Goal: Task Accomplishment & Management: Complete application form

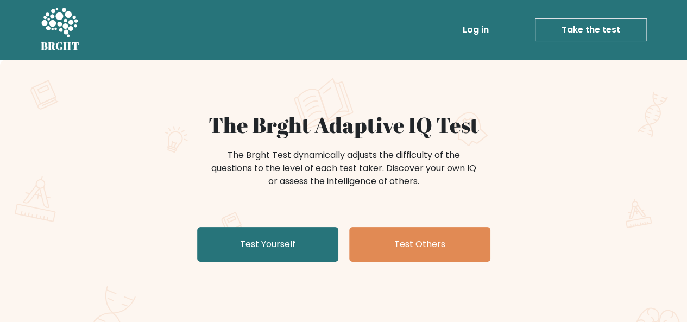
click at [473, 24] on link "Log in" at bounding box center [475, 30] width 35 height 22
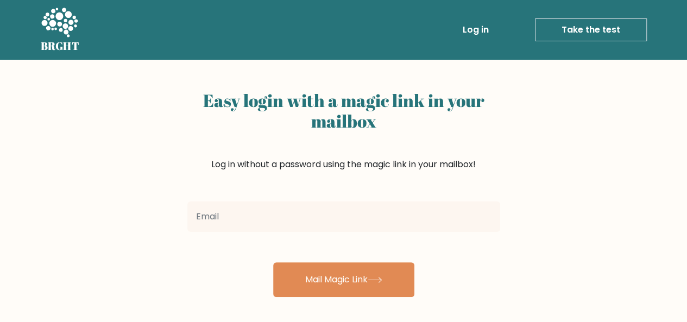
click at [334, 218] on input "email" at bounding box center [343, 217] width 313 height 30
click at [341, 221] on input "email" at bounding box center [343, 217] width 313 height 30
type input "[EMAIL_ADDRESS][DOMAIN_NAME]"
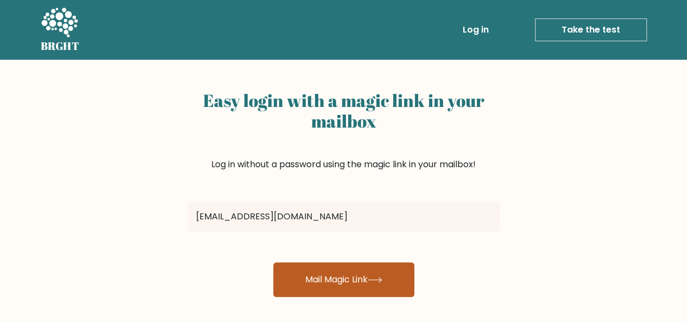
click at [311, 272] on button "Mail Magic Link" at bounding box center [343, 279] width 141 height 35
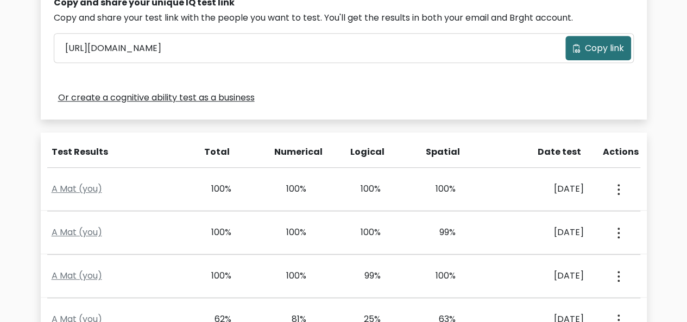
scroll to position [372, 0]
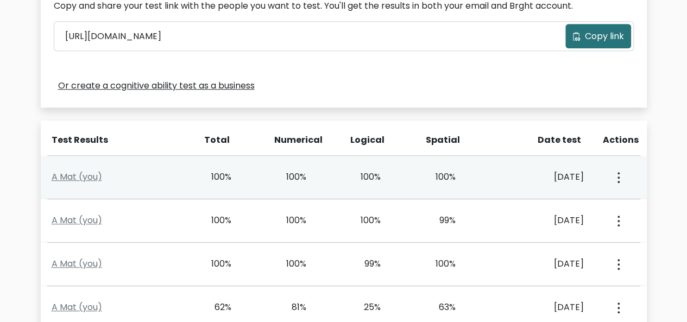
click at [616, 180] on button "button" at bounding box center [617, 177] width 9 height 34
click at [592, 203] on link "View Profile" at bounding box center [578, 208] width 86 height 17
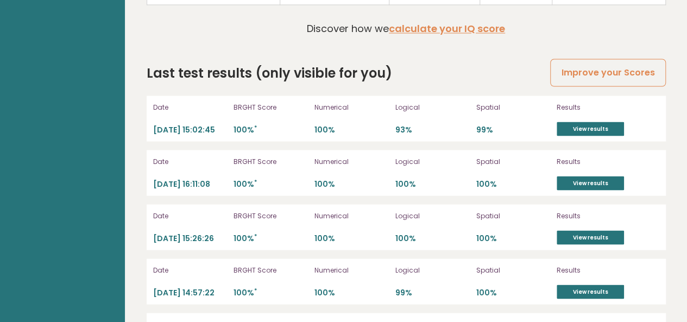
scroll to position [2976, 0]
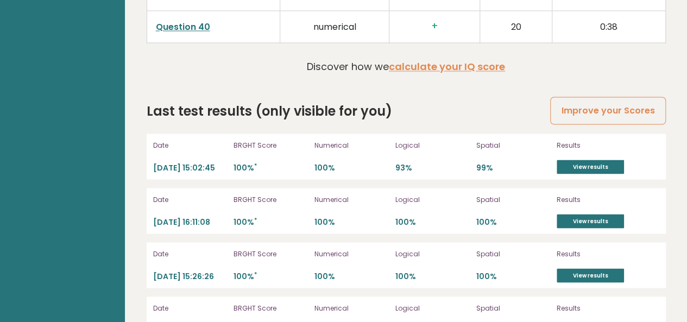
click at [609, 214] on link "View results" at bounding box center [590, 221] width 67 height 14
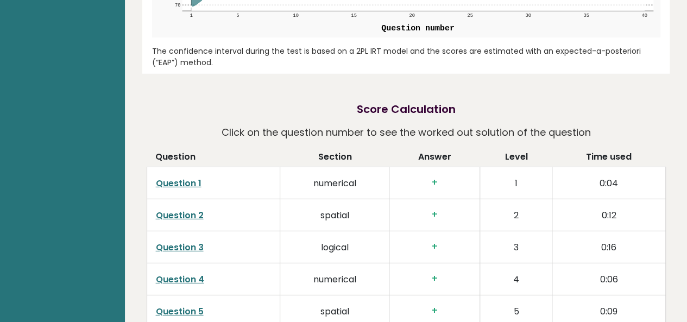
scroll to position [0, 0]
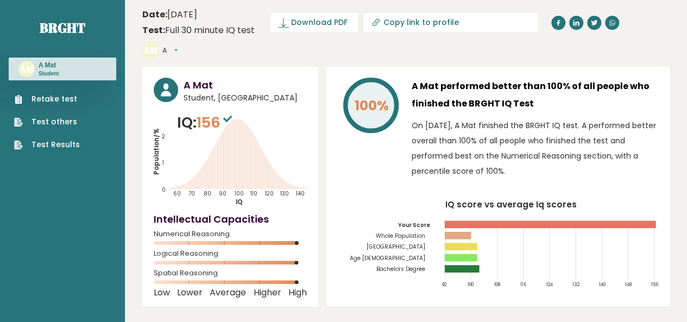
click at [54, 118] on link "Test others" at bounding box center [47, 121] width 66 height 11
click at [61, 141] on link "Test Results" at bounding box center [47, 144] width 66 height 11
click at [39, 99] on link "Retake test" at bounding box center [47, 98] width 66 height 11
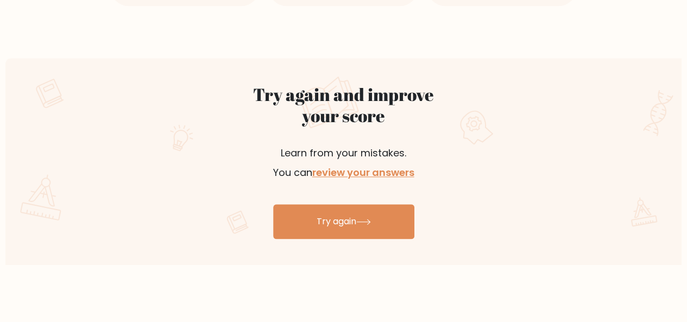
scroll to position [845, 0]
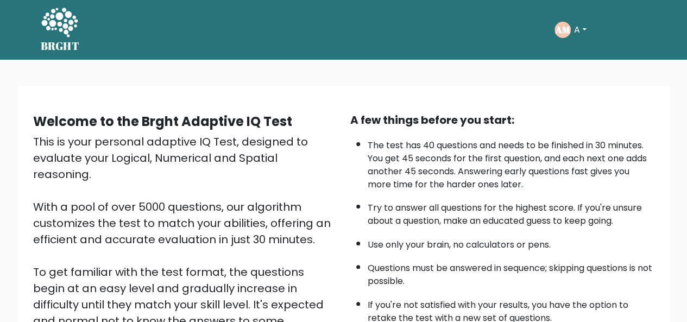
scroll to position [175, 0]
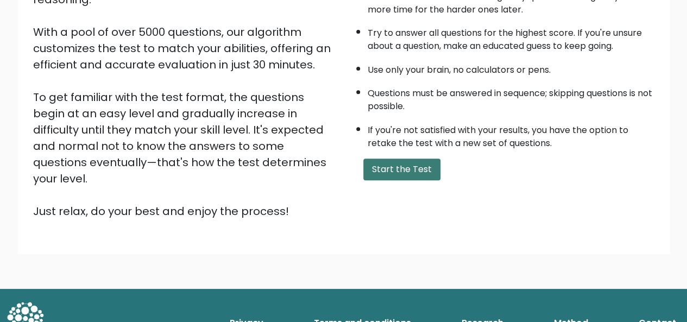
click at [429, 162] on button "Start the Test" at bounding box center [401, 170] width 77 height 22
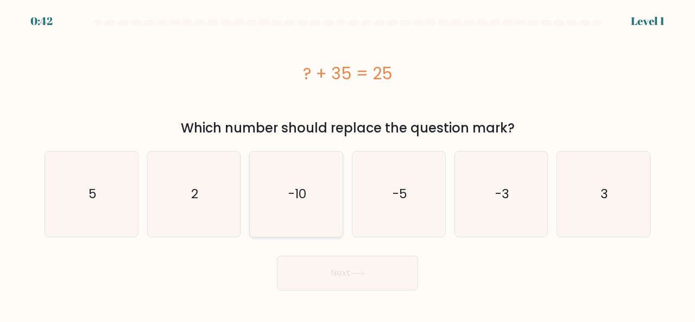
click at [301, 155] on icon "-10" at bounding box center [296, 194] width 85 height 85
click at [348, 161] on input "c. -10" at bounding box center [348, 162] width 1 height 3
radio input "true"
click at [360, 281] on button "Next" at bounding box center [347, 273] width 141 height 35
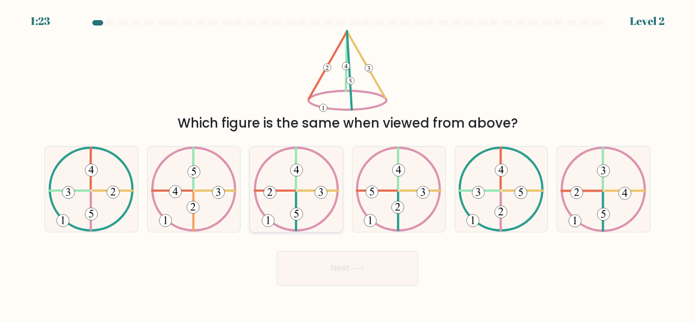
click at [317, 173] on icon at bounding box center [297, 189] width 86 height 85
click at [348, 164] on input "c." at bounding box center [348, 162] width 1 height 3
radio input "true"
click at [348, 268] on button "Next" at bounding box center [347, 268] width 141 height 35
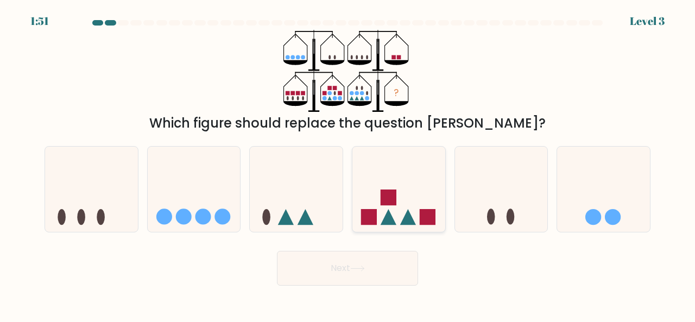
click at [405, 194] on icon at bounding box center [399, 188] width 93 height 77
click at [348, 164] on input "d." at bounding box center [348, 162] width 1 height 3
radio input "true"
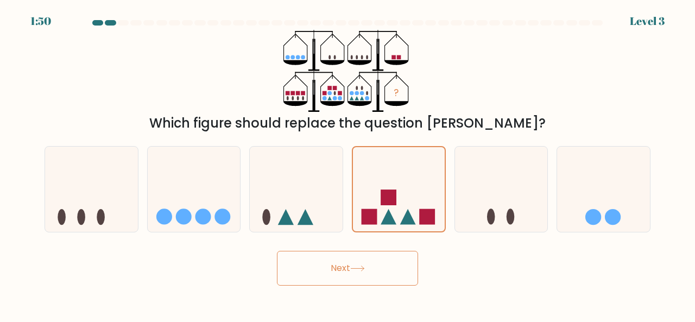
click at [365, 261] on button "Next" at bounding box center [347, 268] width 141 height 35
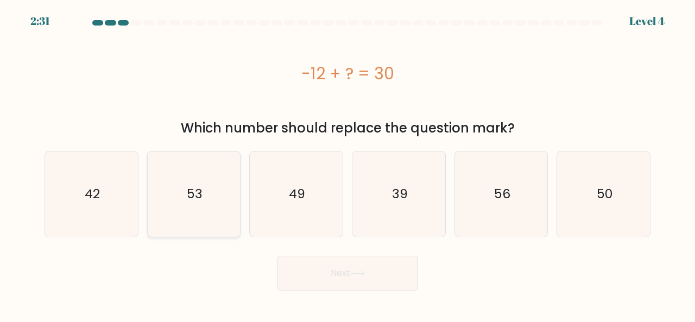
click at [158, 185] on icon "53" at bounding box center [194, 194] width 85 height 85
click at [348, 164] on input "b. 53" at bounding box center [348, 162] width 1 height 3
radio input "true"
click at [117, 184] on icon "42" at bounding box center [91, 194] width 85 height 85
click at [348, 164] on input "a. 42" at bounding box center [348, 162] width 1 height 3
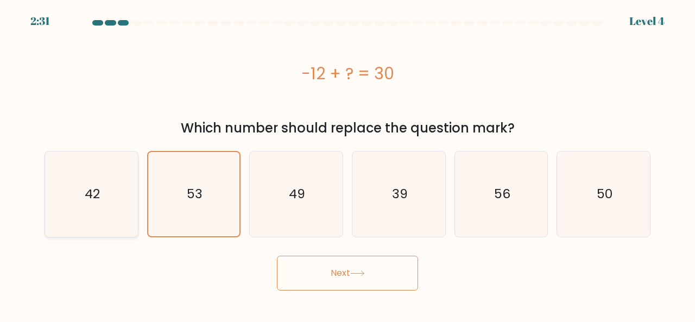
radio input "true"
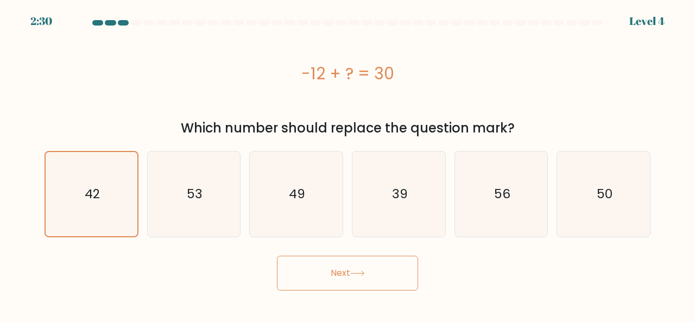
click at [339, 269] on button "Next" at bounding box center [347, 273] width 141 height 35
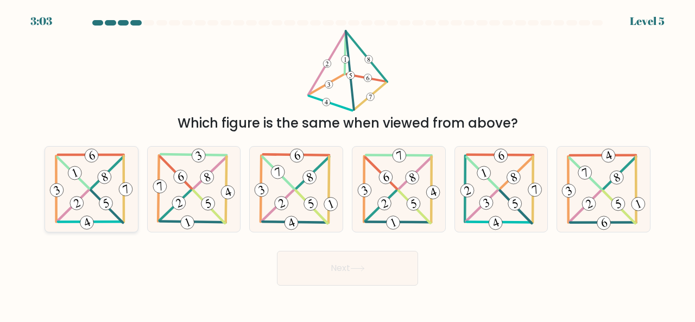
click at [98, 193] on icon at bounding box center [91, 189] width 87 height 85
click at [348, 164] on input "a." at bounding box center [348, 162] width 1 height 3
radio input "true"
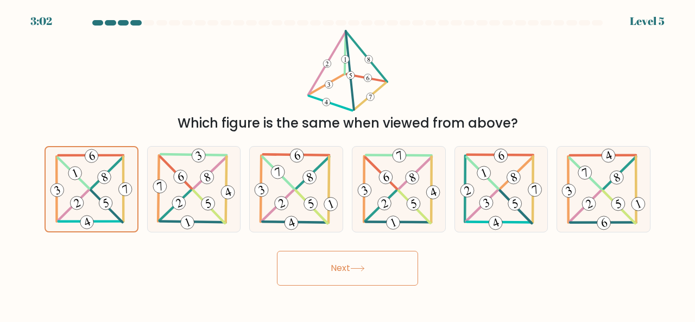
click at [314, 275] on button "Next" at bounding box center [347, 268] width 141 height 35
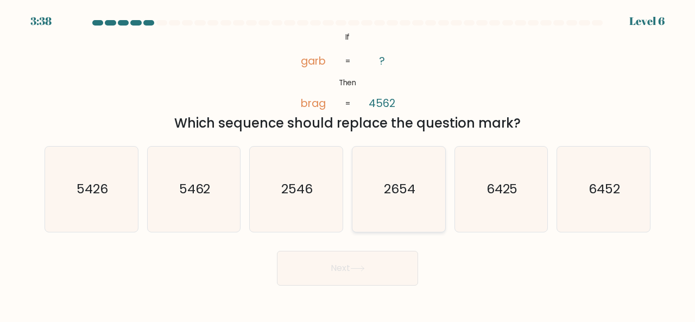
click at [401, 207] on icon "2654" at bounding box center [398, 189] width 85 height 85
click at [348, 164] on input "d. 2654" at bounding box center [348, 162] width 1 height 3
radio input "true"
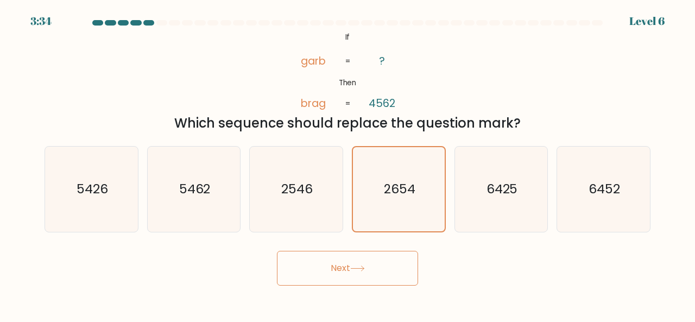
click at [372, 272] on button "Next" at bounding box center [347, 268] width 141 height 35
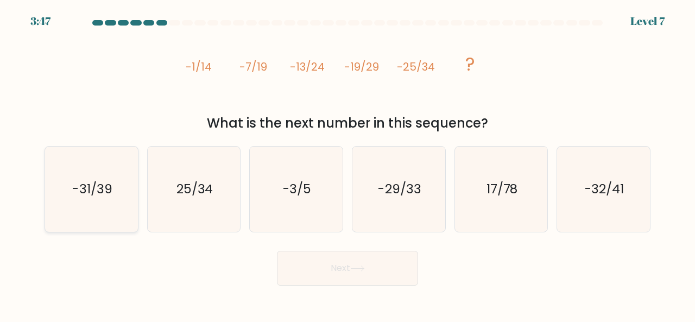
click at [118, 157] on icon "-31/39" at bounding box center [91, 189] width 85 height 85
click at [348, 161] on input "a. -31/39" at bounding box center [348, 162] width 1 height 3
radio input "true"
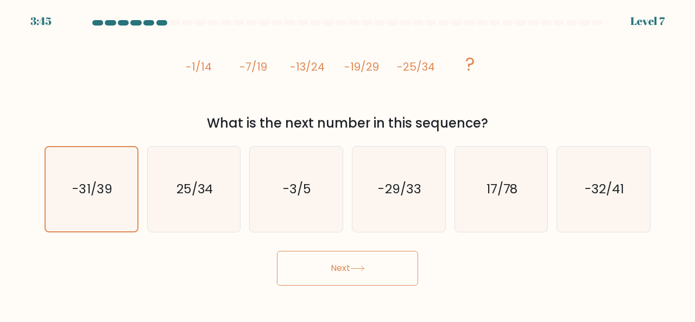
click at [333, 267] on button "Next" at bounding box center [347, 268] width 141 height 35
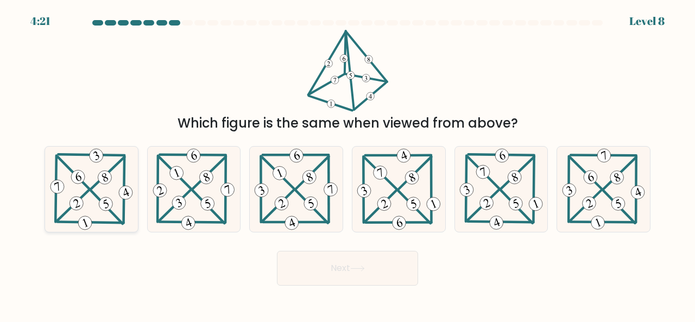
click at [77, 194] on icon at bounding box center [91, 189] width 86 height 85
click at [348, 164] on input "a." at bounding box center [348, 162] width 1 height 3
radio input "true"
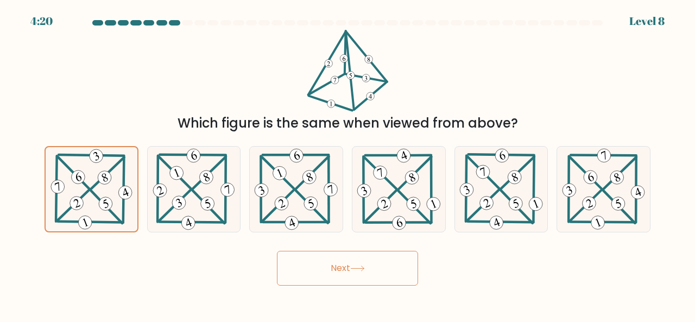
click at [364, 263] on button "Next" at bounding box center [347, 268] width 141 height 35
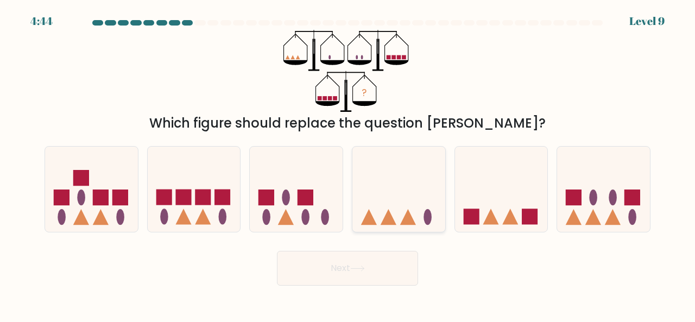
click at [395, 158] on icon at bounding box center [399, 188] width 93 height 77
click at [348, 161] on input "d." at bounding box center [348, 162] width 1 height 3
radio input "true"
click at [385, 261] on button "Next" at bounding box center [347, 268] width 141 height 35
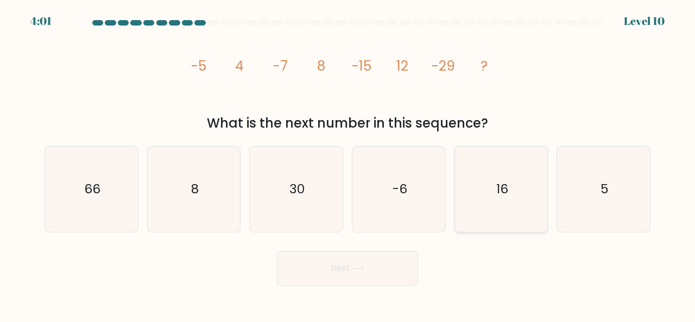
click at [492, 178] on icon "16" at bounding box center [501, 189] width 85 height 85
click at [348, 164] on input "e. 16" at bounding box center [348, 162] width 1 height 3
radio input "true"
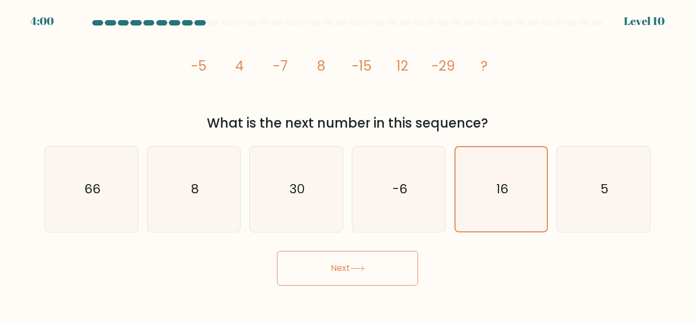
click at [386, 263] on button "Next" at bounding box center [347, 268] width 141 height 35
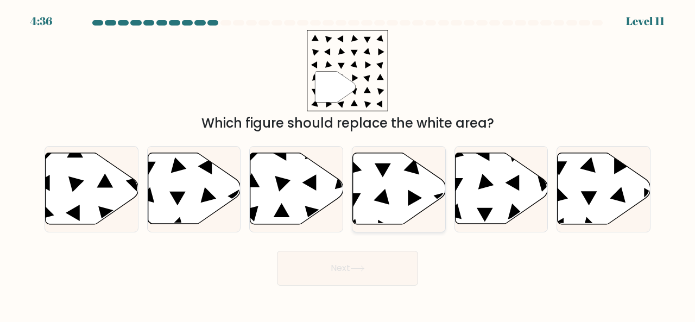
click at [383, 184] on icon at bounding box center [399, 188] width 93 height 71
click at [348, 164] on input "d." at bounding box center [348, 162] width 1 height 3
radio input "true"
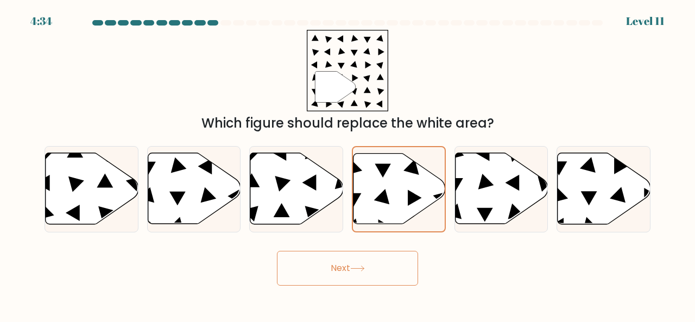
click at [381, 274] on button "Next" at bounding box center [347, 268] width 141 height 35
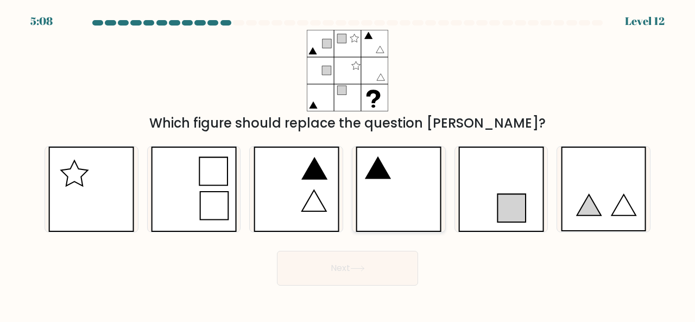
click at [393, 168] on icon at bounding box center [399, 189] width 86 height 85
click at [348, 164] on input "d." at bounding box center [348, 162] width 1 height 3
radio input "true"
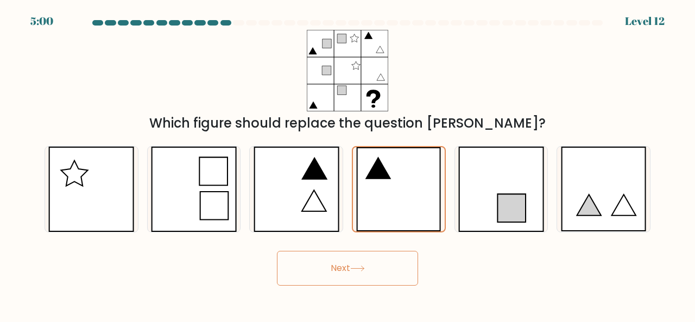
click at [368, 269] on button "Next" at bounding box center [347, 268] width 141 height 35
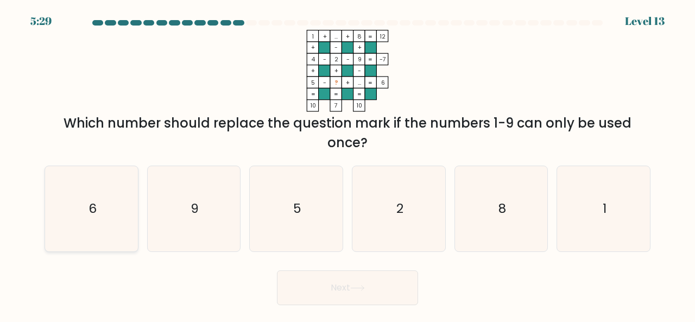
click at [102, 203] on icon "6" at bounding box center [91, 208] width 85 height 85
click at [348, 164] on input "a. 6" at bounding box center [348, 162] width 1 height 3
radio input "true"
click at [356, 273] on button "Next" at bounding box center [347, 288] width 141 height 35
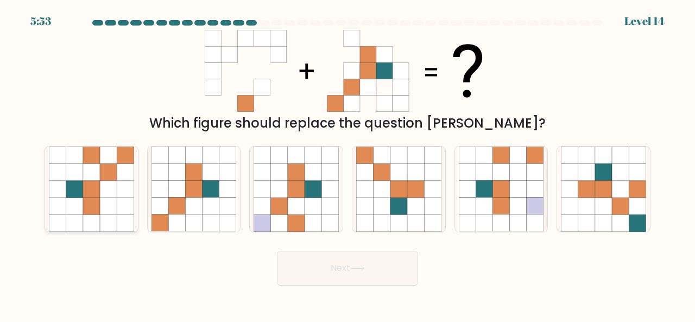
click at [105, 182] on icon at bounding box center [108, 189] width 17 height 17
click at [348, 164] on input "a." at bounding box center [348, 162] width 1 height 3
radio input "true"
click at [374, 261] on button "Next" at bounding box center [347, 268] width 141 height 35
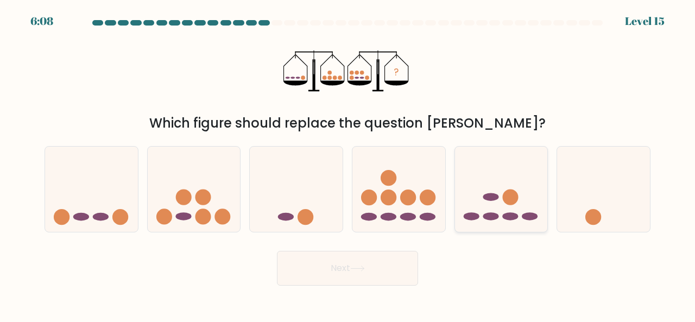
click at [485, 195] on ellipse at bounding box center [491, 197] width 16 height 8
click at [348, 164] on input "e." at bounding box center [348, 162] width 1 height 3
radio input "true"
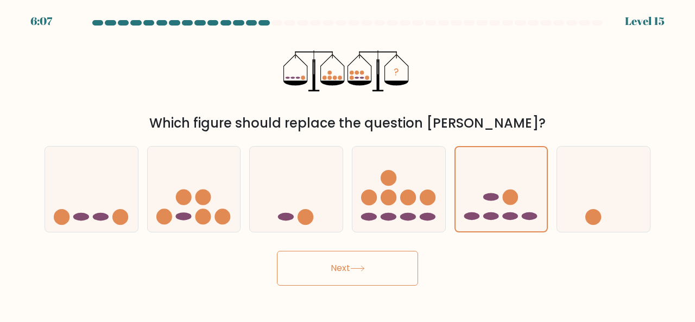
click at [363, 266] on icon at bounding box center [357, 269] width 15 height 6
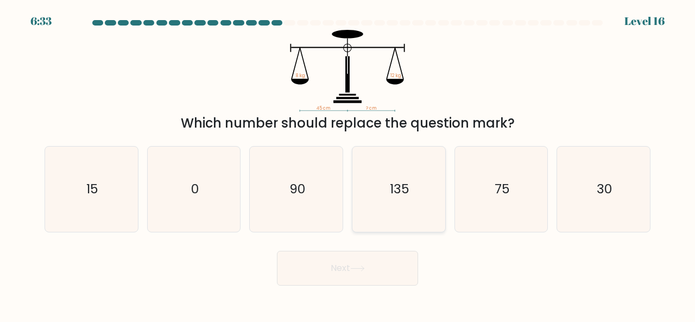
click at [426, 174] on icon "135" at bounding box center [398, 189] width 85 height 85
click at [348, 164] on input "d. 135" at bounding box center [348, 162] width 1 height 3
radio input "true"
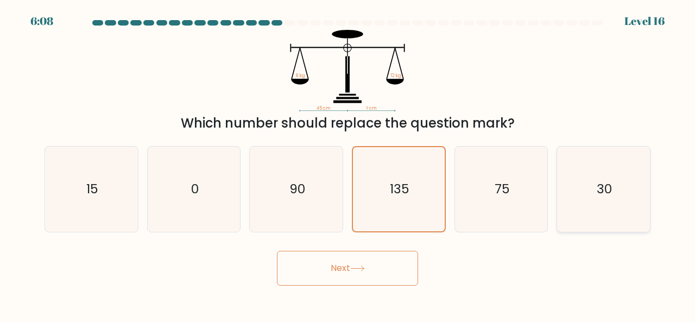
click at [621, 178] on icon "30" at bounding box center [603, 189] width 85 height 85
click at [348, 164] on input "f. 30" at bounding box center [348, 162] width 1 height 3
radio input "true"
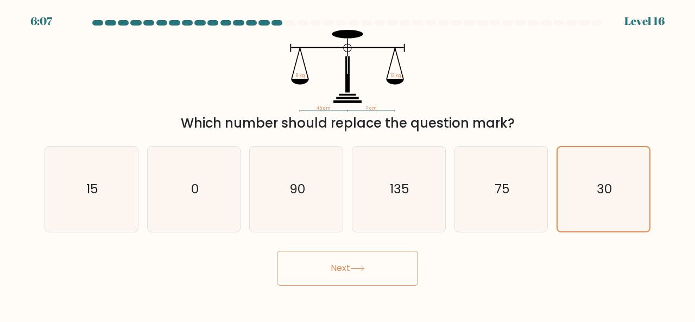
click at [338, 282] on button "Next" at bounding box center [347, 268] width 141 height 35
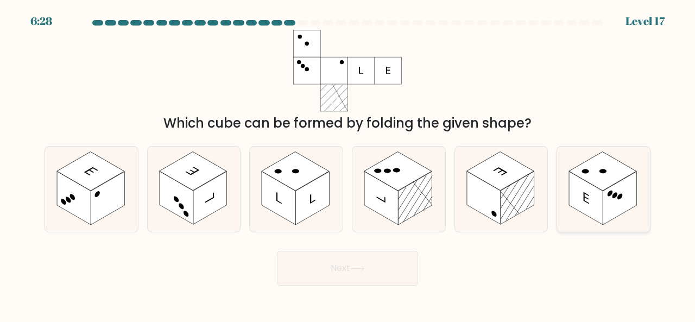
click at [619, 167] on rect at bounding box center [602, 171] width 67 height 39
click at [348, 164] on input "f." at bounding box center [348, 162] width 1 height 3
radio input "true"
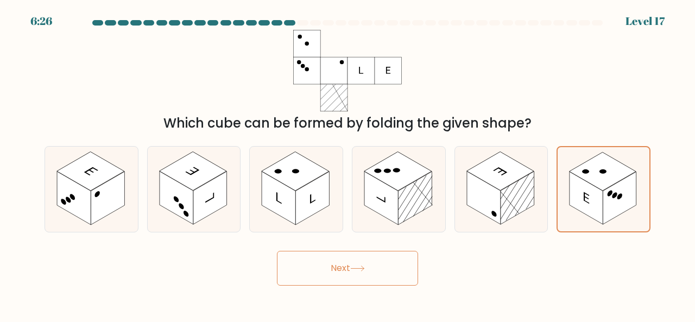
click at [388, 268] on button "Next" at bounding box center [347, 268] width 141 height 35
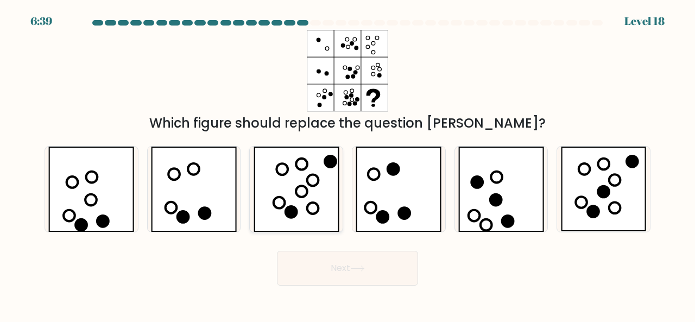
click at [311, 154] on icon at bounding box center [297, 189] width 86 height 85
click at [348, 161] on input "c." at bounding box center [348, 162] width 1 height 3
radio input "true"
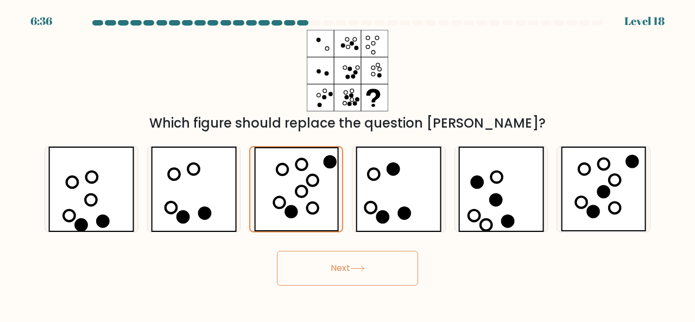
click at [367, 276] on button "Next" at bounding box center [347, 268] width 141 height 35
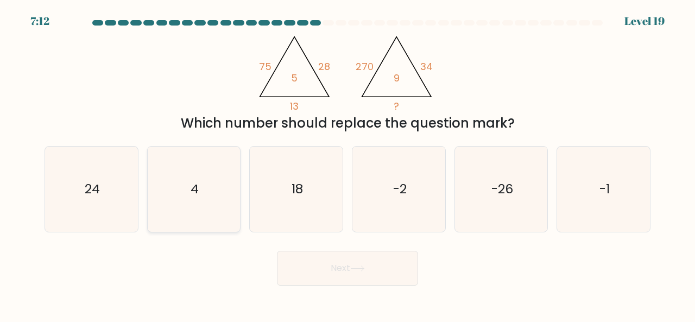
click at [191, 173] on icon "4" at bounding box center [194, 189] width 85 height 85
click at [348, 164] on input "b. 4" at bounding box center [348, 162] width 1 height 3
radio input "true"
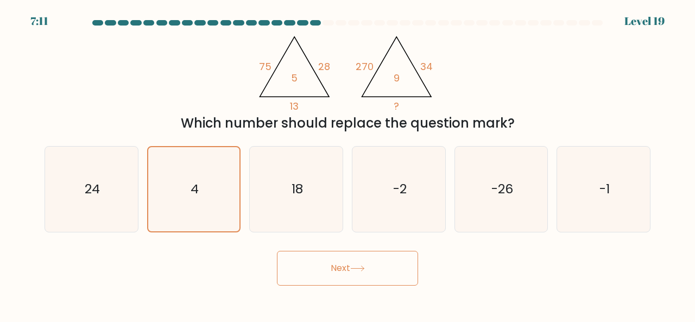
click at [298, 267] on button "Next" at bounding box center [347, 268] width 141 height 35
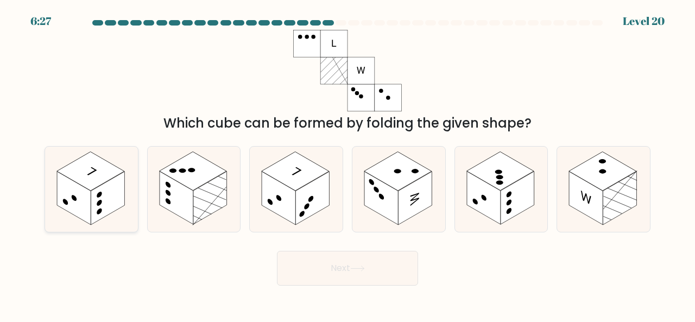
click at [112, 163] on icon at bounding box center [91, 189] width 93 height 85
click at [348, 163] on input "a." at bounding box center [348, 162] width 1 height 3
radio input "true"
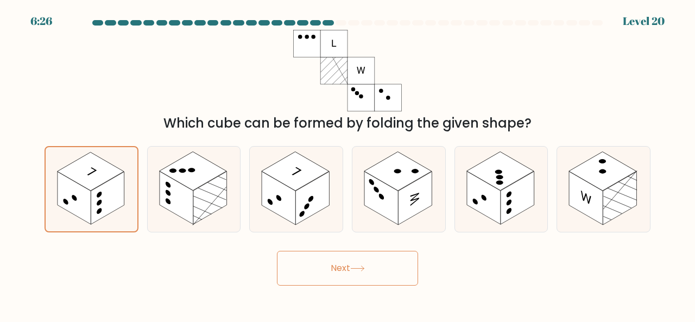
click at [345, 273] on button "Next" at bounding box center [347, 268] width 141 height 35
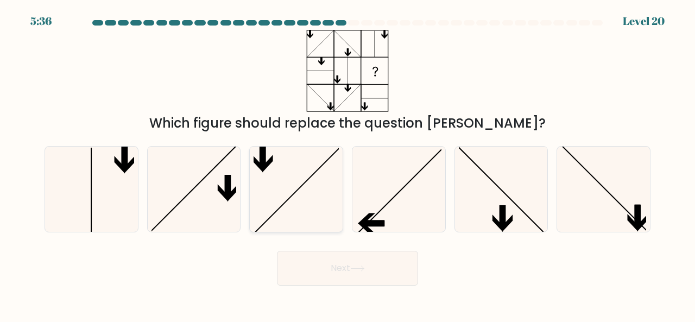
click at [279, 149] on icon at bounding box center [296, 189] width 85 height 85
click at [348, 161] on input "c." at bounding box center [348, 162] width 1 height 3
radio input "true"
click at [368, 256] on button "Next" at bounding box center [347, 268] width 141 height 35
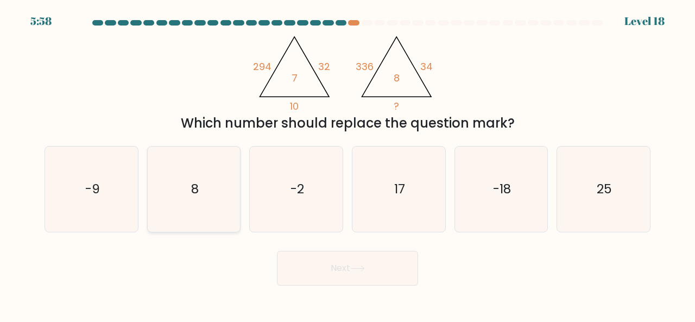
click at [200, 172] on icon "8" at bounding box center [194, 189] width 85 height 85
click at [348, 164] on input "b. 8" at bounding box center [348, 162] width 1 height 3
radio input "true"
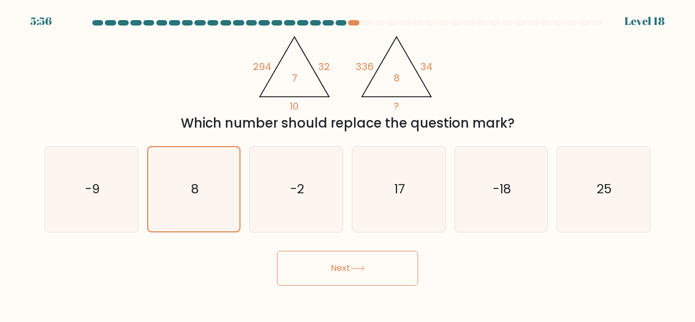
click at [326, 270] on button "Next" at bounding box center [347, 268] width 141 height 35
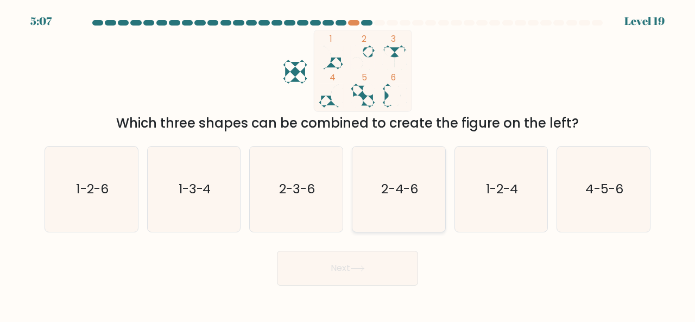
click at [368, 167] on icon "2-4-6" at bounding box center [398, 189] width 85 height 85
click at [348, 164] on input "d. 2-4-6" at bounding box center [348, 162] width 1 height 3
radio input "true"
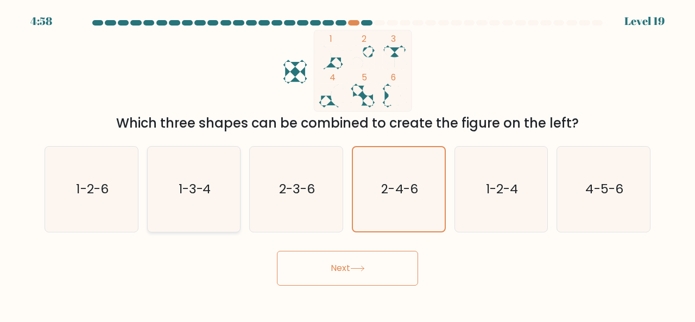
click at [240, 229] on div "1-3-4" at bounding box center [194, 189] width 94 height 86
click at [348, 164] on input "b. 1-3-4" at bounding box center [348, 162] width 1 height 3
radio input "true"
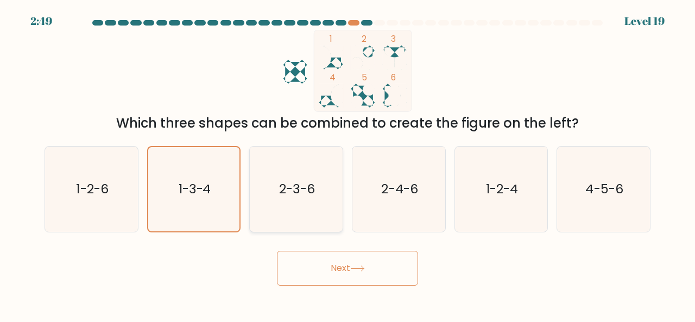
click at [322, 167] on icon "2-3-6" at bounding box center [296, 189] width 85 height 85
click at [348, 164] on input "c. 2-3-6" at bounding box center [348, 162] width 1 height 3
radio input "true"
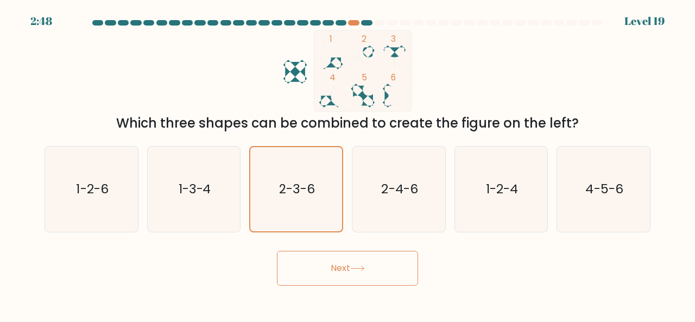
click at [374, 267] on button "Next" at bounding box center [347, 268] width 141 height 35
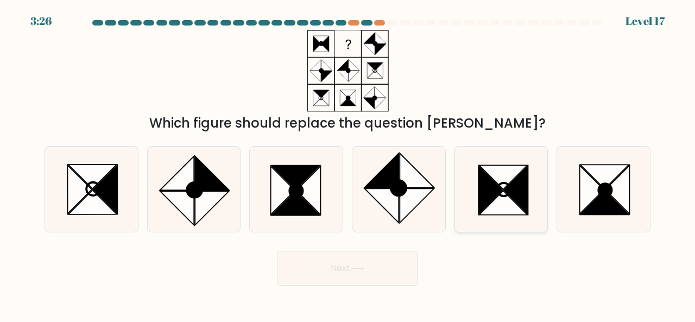
click at [502, 196] on icon at bounding box center [504, 189] width 13 height 13
click at [348, 164] on input "e." at bounding box center [348, 162] width 1 height 3
radio input "true"
click at [353, 278] on button "Next" at bounding box center [347, 268] width 141 height 35
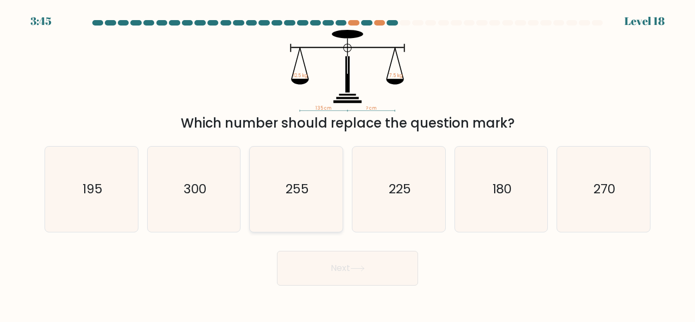
click at [303, 171] on icon "255" at bounding box center [296, 189] width 85 height 85
click at [348, 164] on input "c. 255" at bounding box center [348, 162] width 1 height 3
radio input "true"
click at [389, 180] on text "225" at bounding box center [399, 189] width 22 height 18
click at [348, 164] on input "d. 225" at bounding box center [348, 162] width 1 height 3
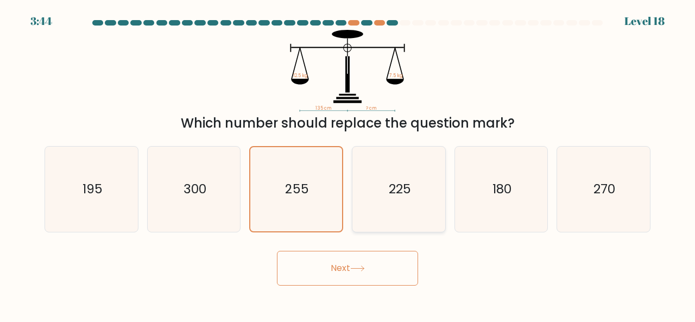
radio input "true"
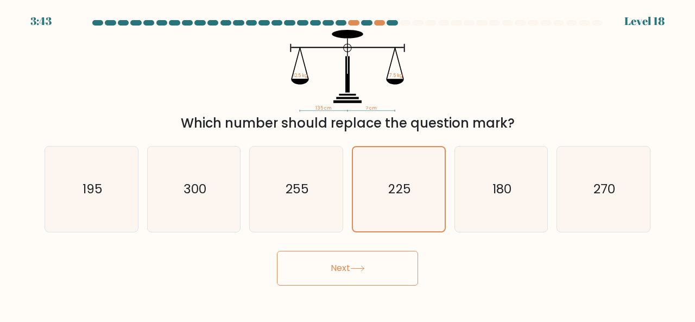
click at [374, 273] on button "Next" at bounding box center [347, 268] width 141 height 35
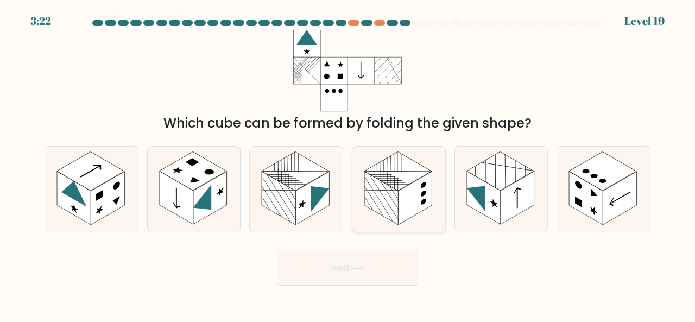
click at [400, 173] on rect at bounding box center [397, 171] width 67 height 39
click at [348, 164] on input "d." at bounding box center [348, 162] width 1 height 3
radio input "true"
click at [341, 281] on button "Next" at bounding box center [347, 268] width 141 height 35
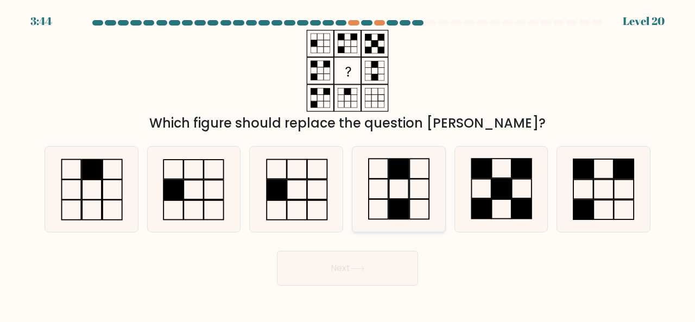
click at [411, 195] on icon at bounding box center [398, 189] width 85 height 85
click at [348, 164] on input "d." at bounding box center [348, 162] width 1 height 3
radio input "true"
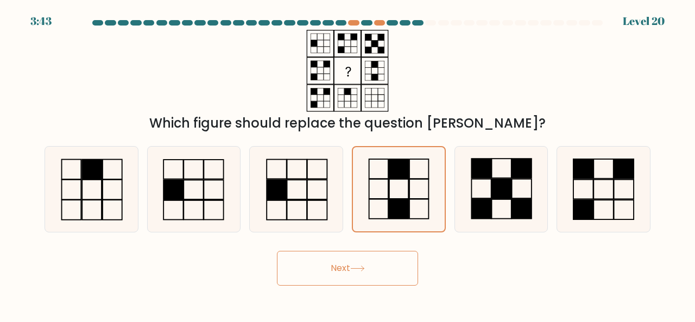
click at [385, 266] on button "Next" at bounding box center [347, 268] width 141 height 35
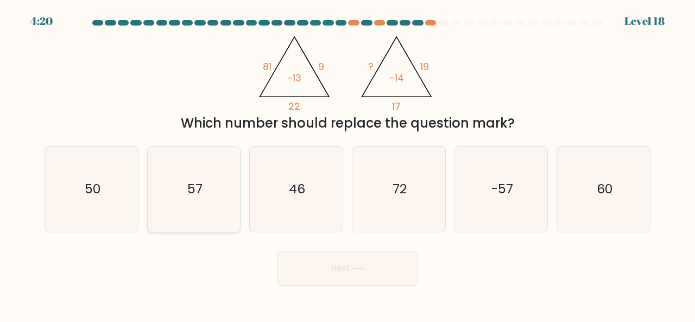
click at [189, 186] on text "57" at bounding box center [194, 189] width 15 height 18
click at [348, 164] on input "b. 57" at bounding box center [348, 162] width 1 height 3
radio input "true"
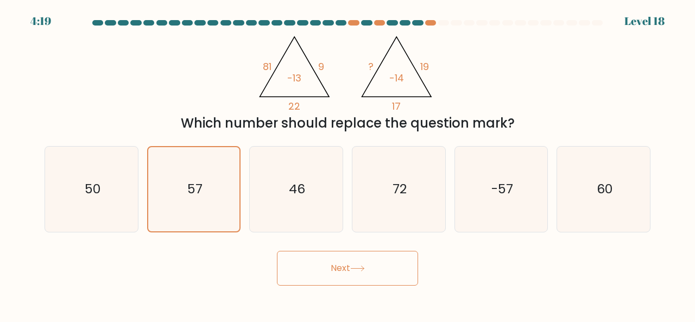
click at [353, 263] on button "Next" at bounding box center [347, 268] width 141 height 35
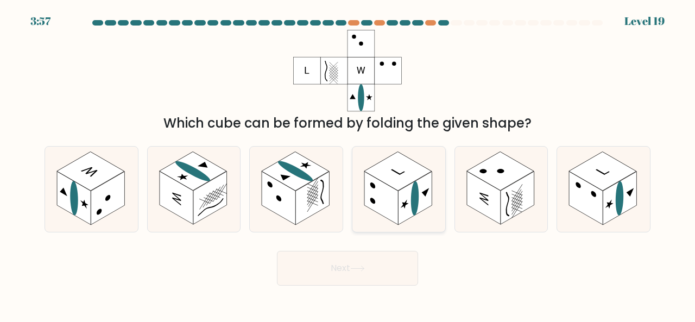
click at [411, 210] on rect at bounding box center [415, 198] width 34 height 53
click at [348, 164] on input "d." at bounding box center [348, 162] width 1 height 3
radio input "true"
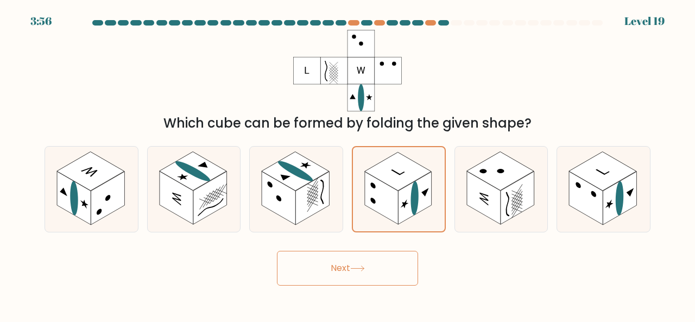
click at [391, 278] on button "Next" at bounding box center [347, 268] width 141 height 35
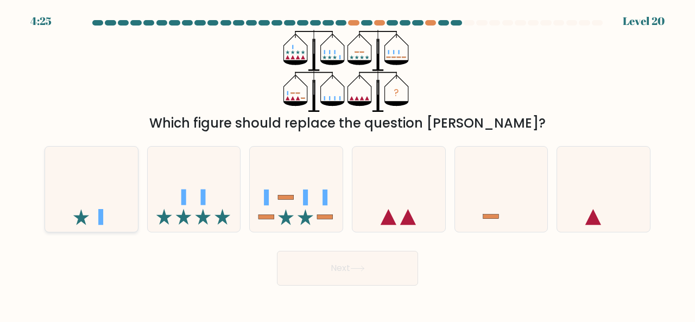
click at [105, 194] on icon at bounding box center [91, 188] width 93 height 77
click at [348, 164] on input "a." at bounding box center [348, 162] width 1 height 3
radio input "true"
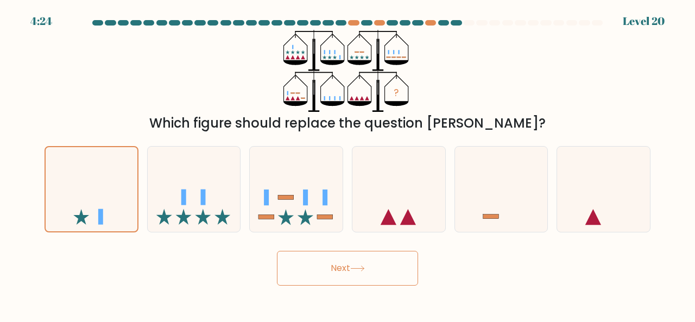
click at [315, 260] on button "Next" at bounding box center [347, 268] width 141 height 35
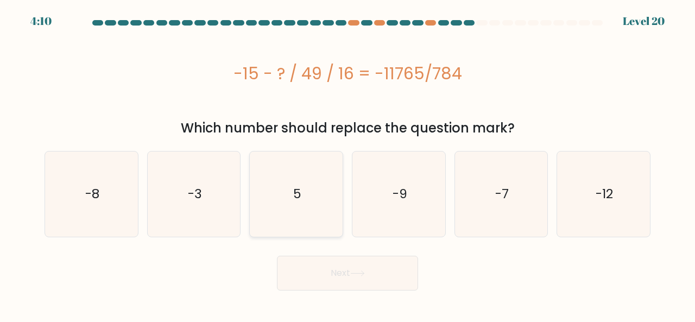
click at [299, 187] on text "5" at bounding box center [297, 194] width 8 height 18
click at [348, 164] on input "c. 5" at bounding box center [348, 162] width 1 height 3
radio input "true"
click at [389, 275] on button "Next" at bounding box center [347, 273] width 141 height 35
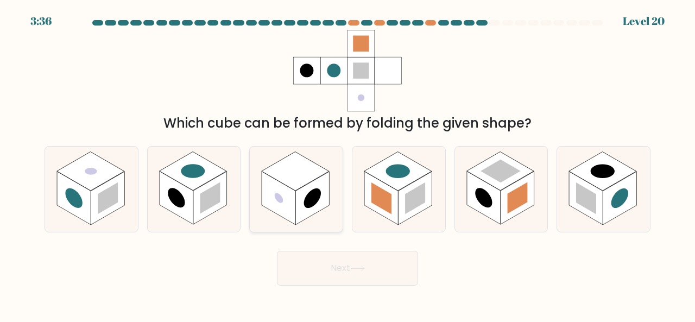
click at [302, 178] on rect at bounding box center [295, 171] width 67 height 39
click at [348, 164] on input "c." at bounding box center [348, 162] width 1 height 3
radio input "true"
click at [393, 282] on button "Next" at bounding box center [347, 268] width 141 height 35
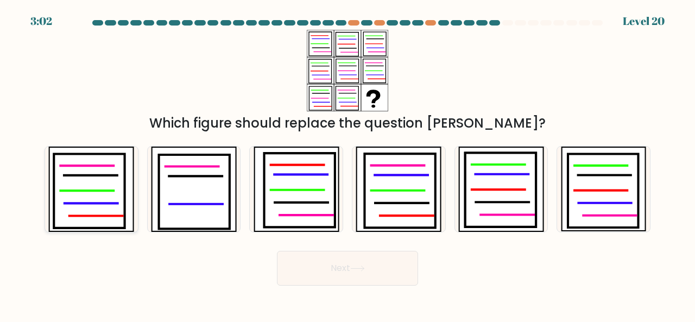
click at [96, 211] on icon at bounding box center [89, 191] width 71 height 74
click at [348, 164] on input "a." at bounding box center [348, 162] width 1 height 3
radio input "true"
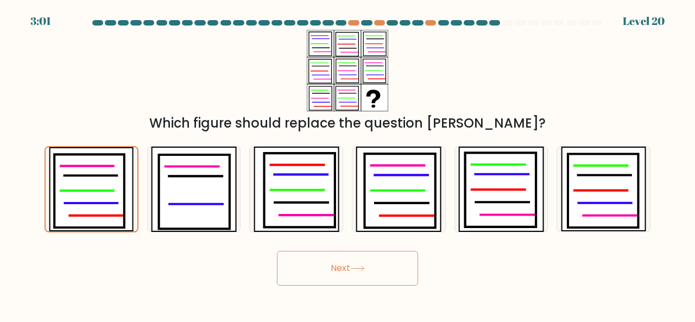
click at [363, 265] on button "Next" at bounding box center [347, 268] width 141 height 35
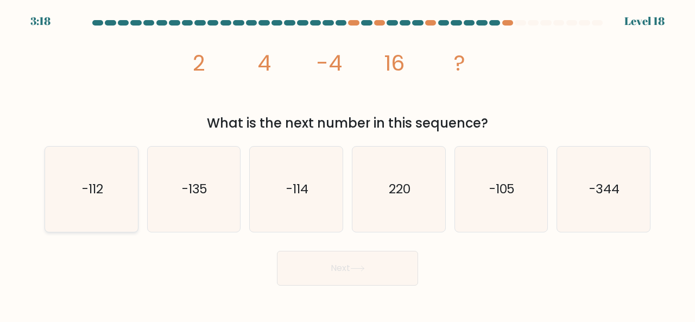
click at [117, 184] on icon "-112" at bounding box center [91, 189] width 85 height 85
click at [348, 164] on input "a. -112" at bounding box center [348, 162] width 1 height 3
radio input "true"
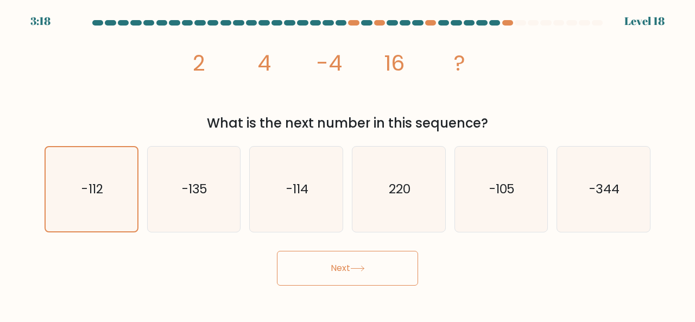
click at [360, 273] on button "Next" at bounding box center [347, 268] width 141 height 35
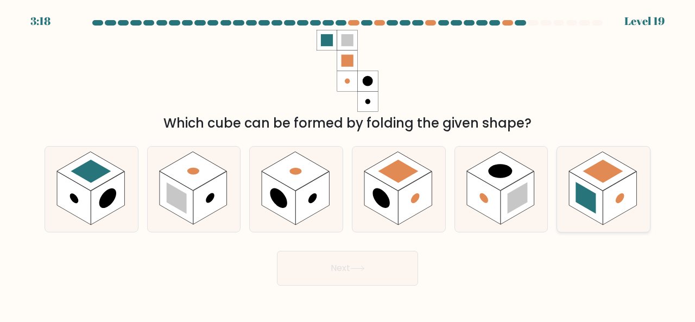
click at [632, 171] on rect at bounding box center [602, 171] width 67 height 39
click at [348, 164] on input "f." at bounding box center [348, 162] width 1 height 3
radio input "true"
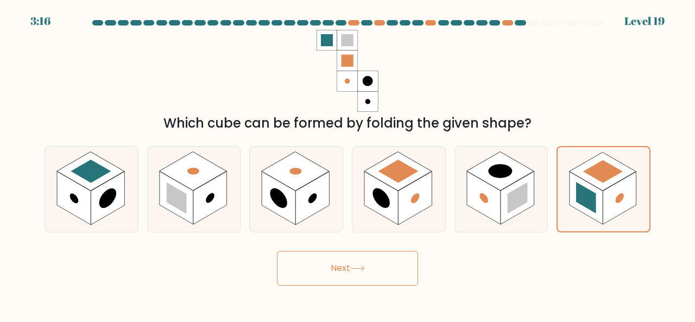
click at [379, 259] on button "Next" at bounding box center [347, 268] width 141 height 35
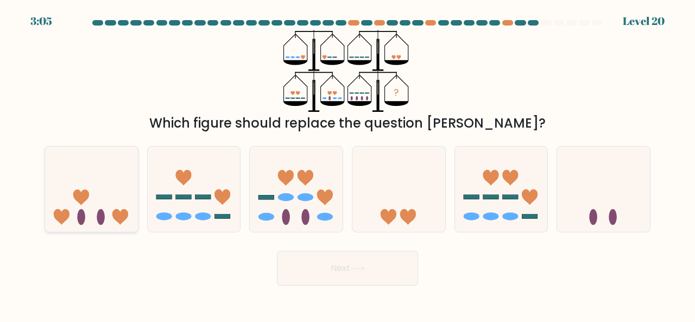
click at [56, 186] on icon at bounding box center [91, 188] width 93 height 77
click at [348, 164] on input "a." at bounding box center [348, 162] width 1 height 3
radio input "true"
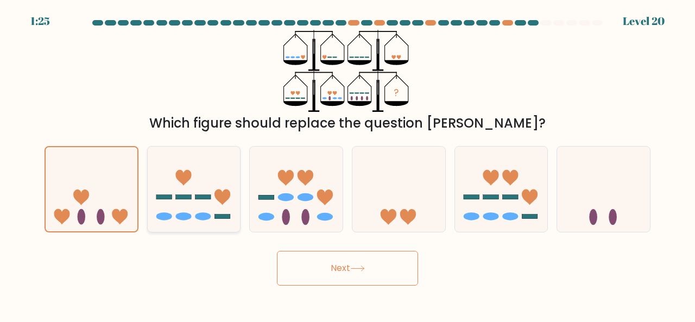
click at [173, 197] on icon at bounding box center [194, 188] width 93 height 77
click at [348, 164] on input "b." at bounding box center [348, 162] width 1 height 3
radio input "true"
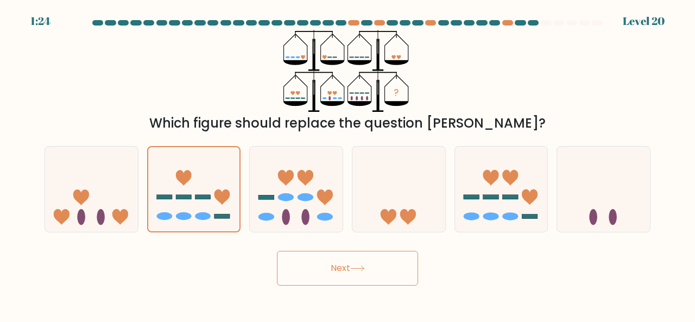
click at [311, 261] on button "Next" at bounding box center [347, 268] width 141 height 35
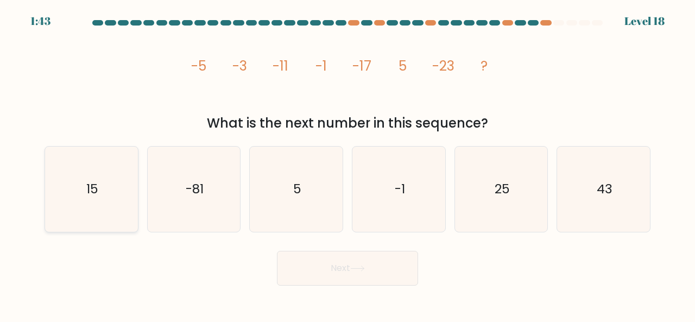
click at [111, 194] on icon "15" at bounding box center [91, 189] width 85 height 85
click at [348, 164] on input "a. 15" at bounding box center [348, 162] width 1 height 3
radio input "true"
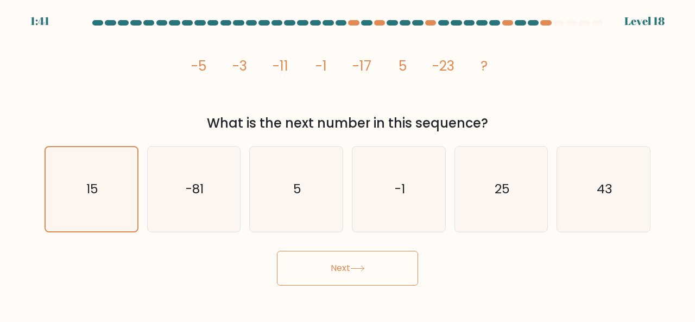
click at [326, 273] on button "Next" at bounding box center [347, 268] width 141 height 35
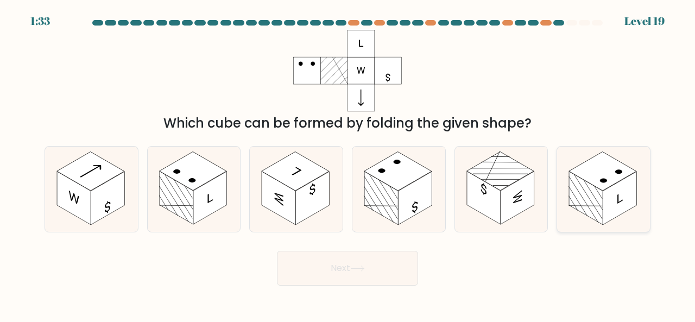
click at [614, 204] on rect at bounding box center [620, 198] width 34 height 53
click at [348, 164] on input "f." at bounding box center [348, 162] width 1 height 3
radio input "true"
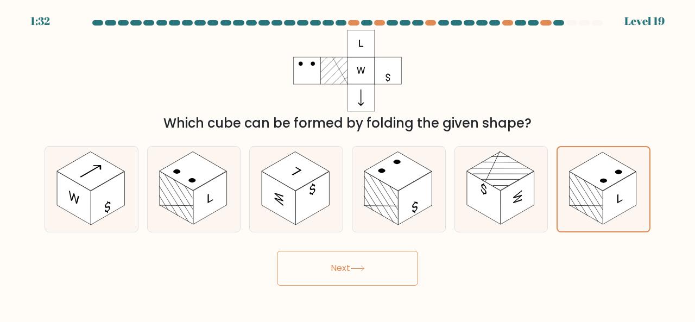
click at [414, 280] on button "Next" at bounding box center [347, 268] width 141 height 35
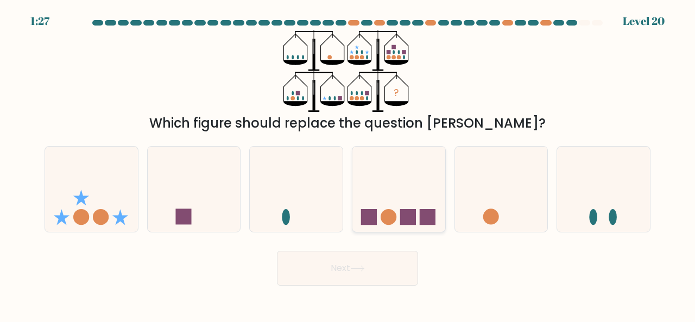
click at [394, 227] on icon at bounding box center [399, 188] width 93 height 77
click at [348, 164] on input "d." at bounding box center [348, 162] width 1 height 3
radio input "true"
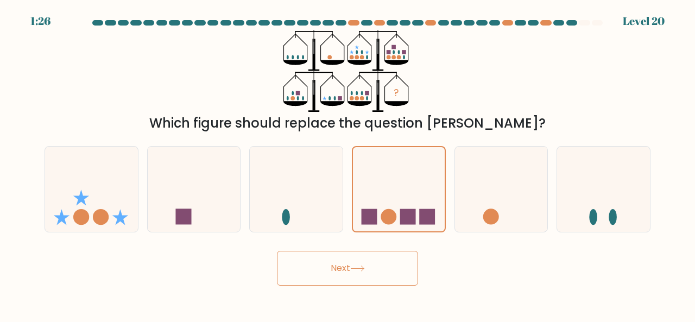
click at [378, 263] on button "Next" at bounding box center [347, 268] width 141 height 35
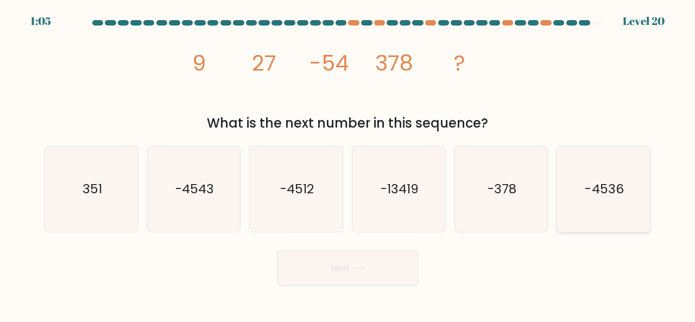
click at [612, 180] on icon "-4536" at bounding box center [603, 189] width 85 height 85
click at [348, 164] on input "f. -4536" at bounding box center [348, 162] width 1 height 3
radio input "true"
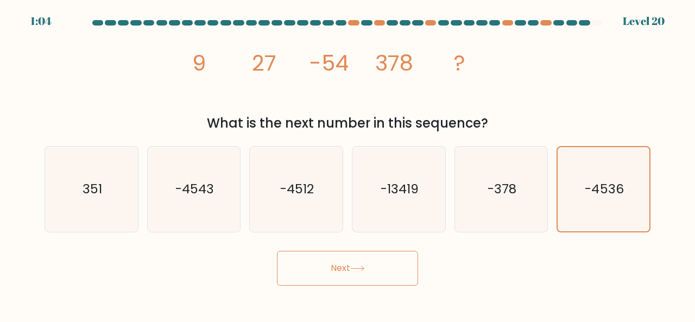
click at [359, 267] on icon at bounding box center [357, 269] width 15 height 6
